Goal: Find contact information: Find contact information

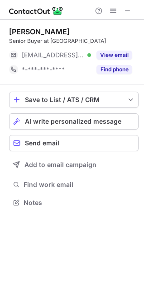
scroll to position [197, 144]
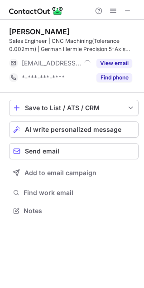
scroll to position [205, 144]
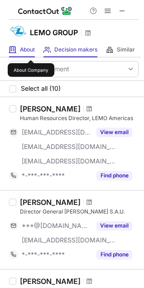
click at [31, 52] on span "About" at bounding box center [27, 49] width 15 height 7
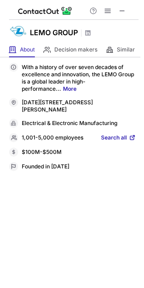
click at [107, 134] on span "Search all" at bounding box center [114, 138] width 26 height 8
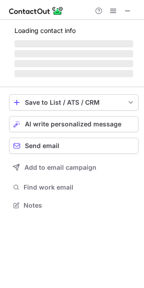
scroll to position [211, 144]
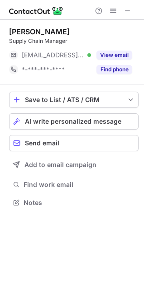
scroll to position [197, 144]
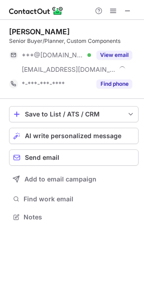
scroll to position [211, 144]
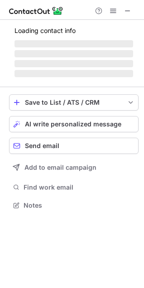
scroll to position [211, 144]
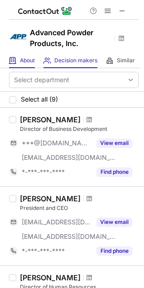
click at [28, 61] on span "About" at bounding box center [27, 60] width 15 height 7
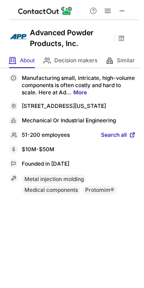
click at [110, 140] on span "Search all" at bounding box center [114, 136] width 26 height 8
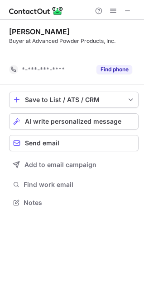
scroll to position [182, 144]
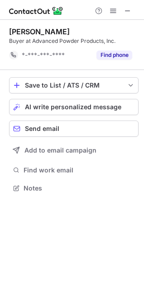
drag, startPoint x: 127, startPoint y: 14, endPoint x: 30, endPoint y: 15, distance: 97.7
click at [128, 14] on span at bounding box center [127, 10] width 7 height 7
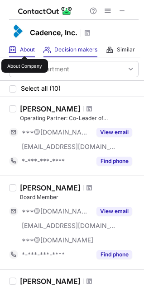
click at [24, 48] on span "About" at bounding box center [27, 49] width 15 height 7
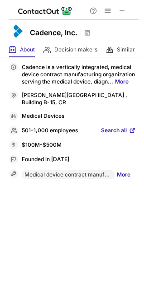
click at [114, 127] on span "Search all" at bounding box center [114, 131] width 26 height 8
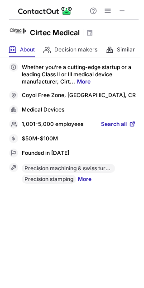
click at [107, 121] on span "Search all" at bounding box center [114, 125] width 26 height 8
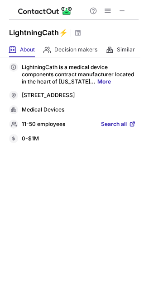
click at [108, 122] on span "Search all" at bounding box center [114, 125] width 26 height 8
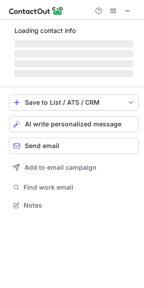
scroll to position [211, 144]
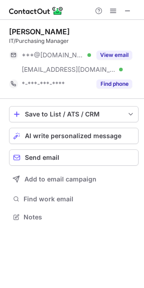
scroll to position [211, 144]
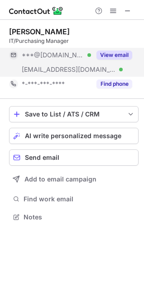
click at [107, 55] on button "View email" at bounding box center [114, 55] width 36 height 9
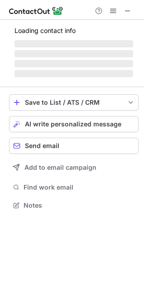
scroll to position [211, 144]
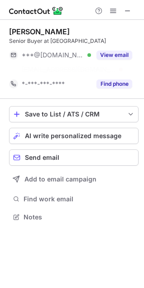
scroll to position [197, 144]
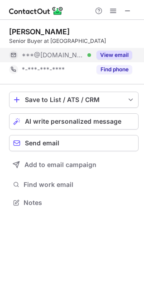
click at [112, 54] on button "View email" at bounding box center [114, 55] width 36 height 9
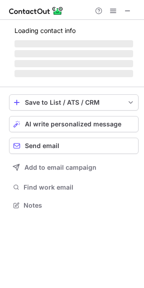
scroll to position [234, 144]
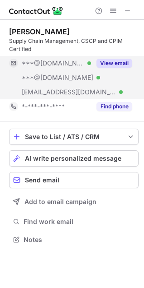
click at [112, 59] on button "View email" at bounding box center [114, 63] width 36 height 9
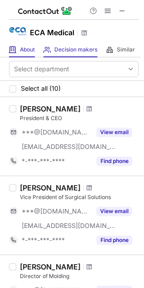
click at [28, 54] on div "About About Company" at bounding box center [22, 49] width 26 height 15
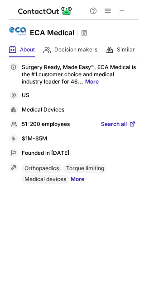
click at [112, 124] on span "Search all" at bounding box center [114, 125] width 26 height 8
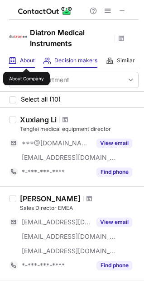
click at [26, 61] on span "About" at bounding box center [27, 60] width 15 height 7
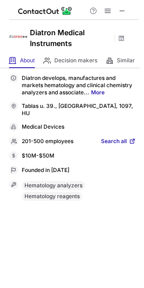
click at [104, 138] on span "Search all" at bounding box center [114, 142] width 26 height 8
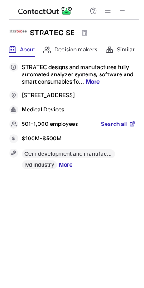
drag, startPoint x: 135, startPoint y: 94, endPoint x: 23, endPoint y: 96, distance: 112.1
click at [23, 96] on div "Neuwiesenstrasse 4, Beringen, 8222, CH" at bounding box center [79, 96] width 114 height 8
copy div "Neuwiesenstrasse 4, Beringen, 8222, CH"
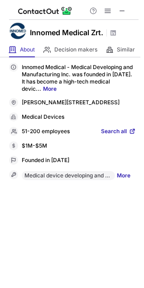
click at [108, 136] on span "Search all" at bounding box center [114, 132] width 26 height 8
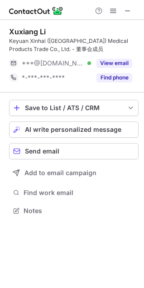
scroll to position [205, 144]
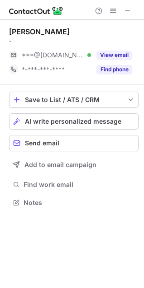
scroll to position [197, 144]
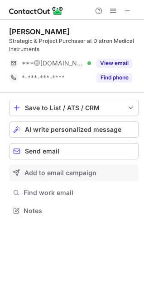
scroll to position [205, 144]
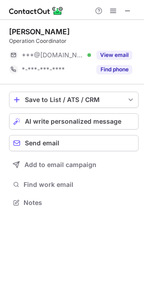
scroll to position [197, 144]
